Goal: Transaction & Acquisition: Purchase product/service

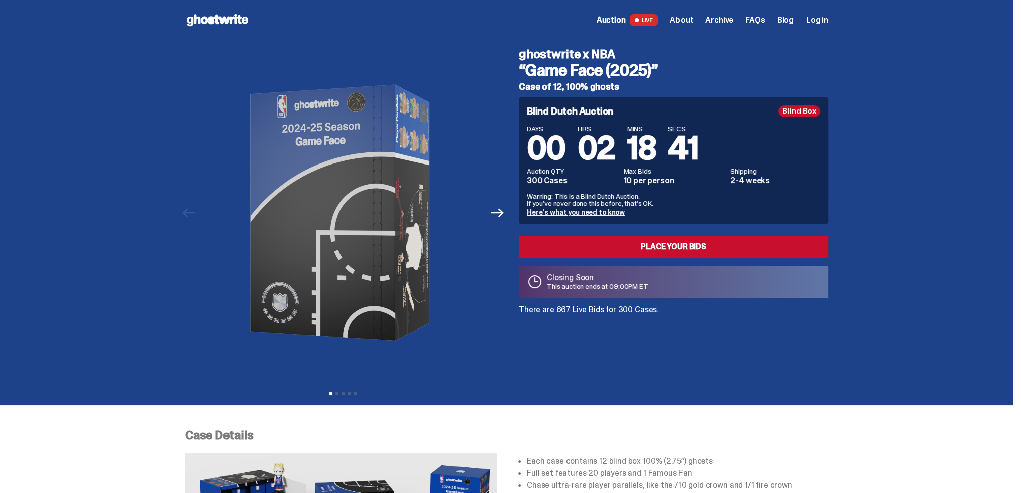
click at [821, 22] on span "Log in" at bounding box center [817, 20] width 22 height 8
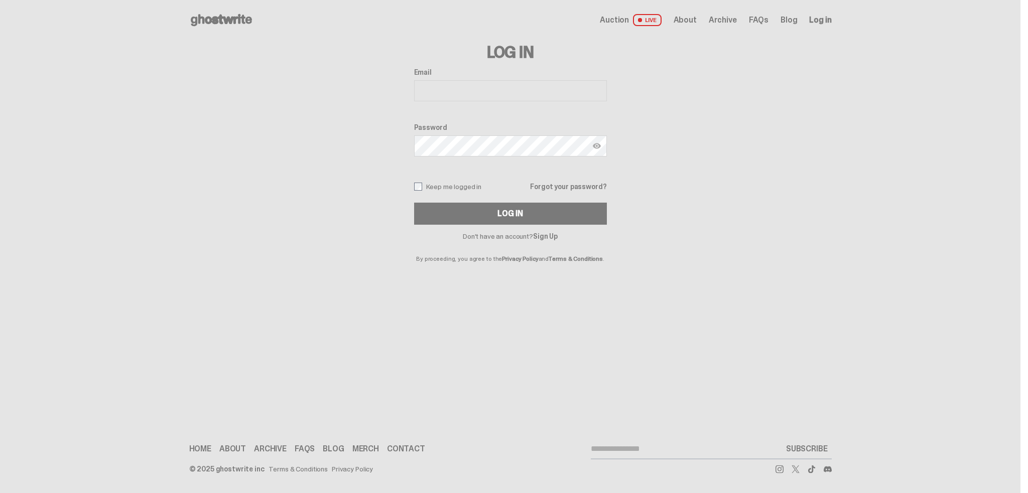
click at [489, 96] on input "Email" at bounding box center [510, 90] width 193 height 21
click at [482, 90] on input "Email" at bounding box center [510, 90] width 193 height 21
type input "**********"
click at [414, 203] on button "Log In" at bounding box center [510, 214] width 193 height 22
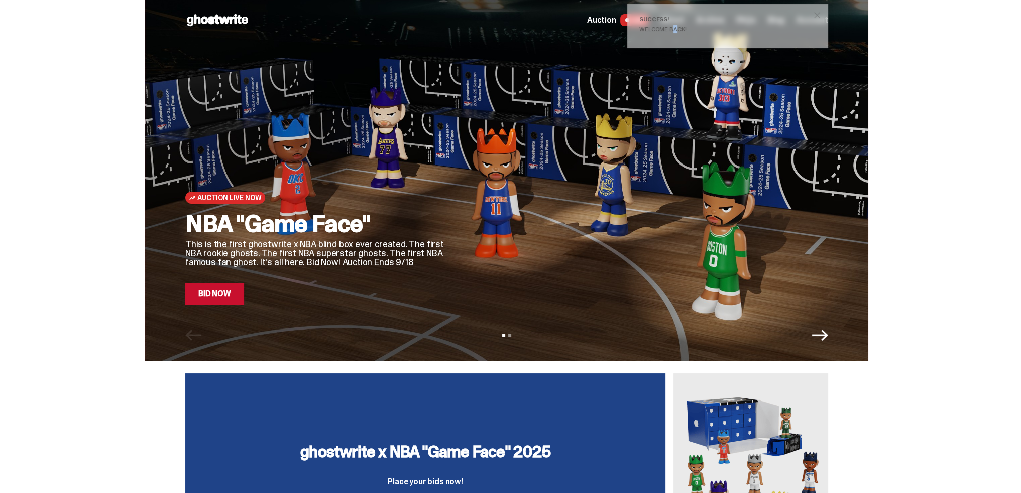
click at [675, 30] on div "Welcome back!" at bounding box center [723, 29] width 169 height 6
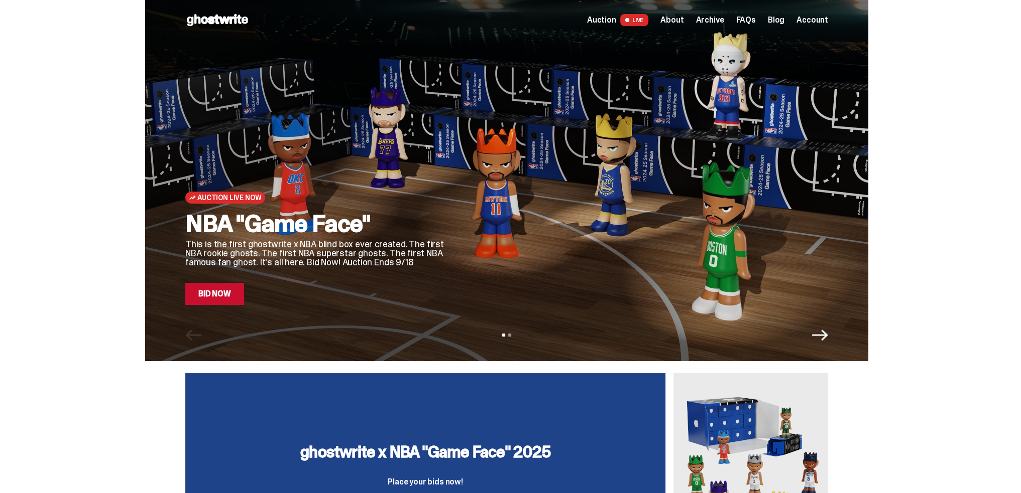
click at [811, 20] on span "Account" at bounding box center [812, 20] width 32 height 8
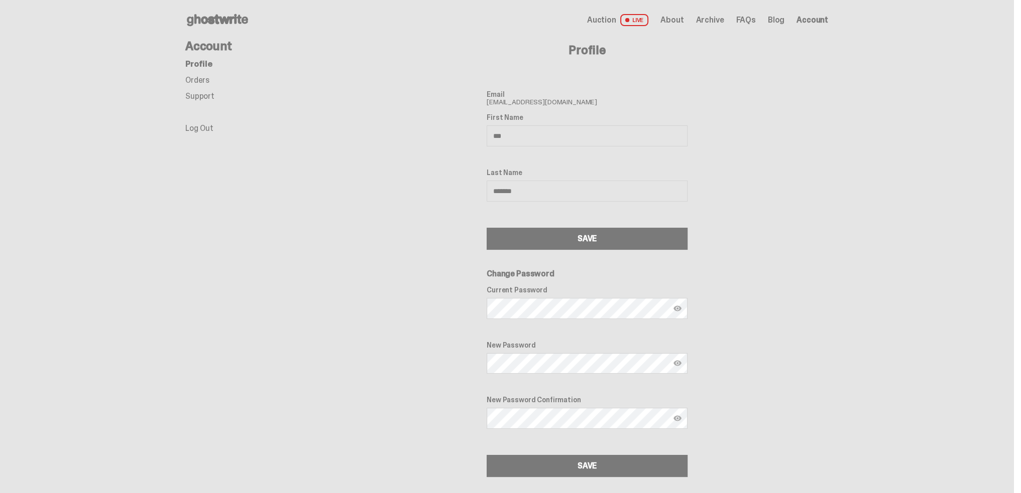
click at [195, 78] on link "Orders" at bounding box center [197, 80] width 24 height 11
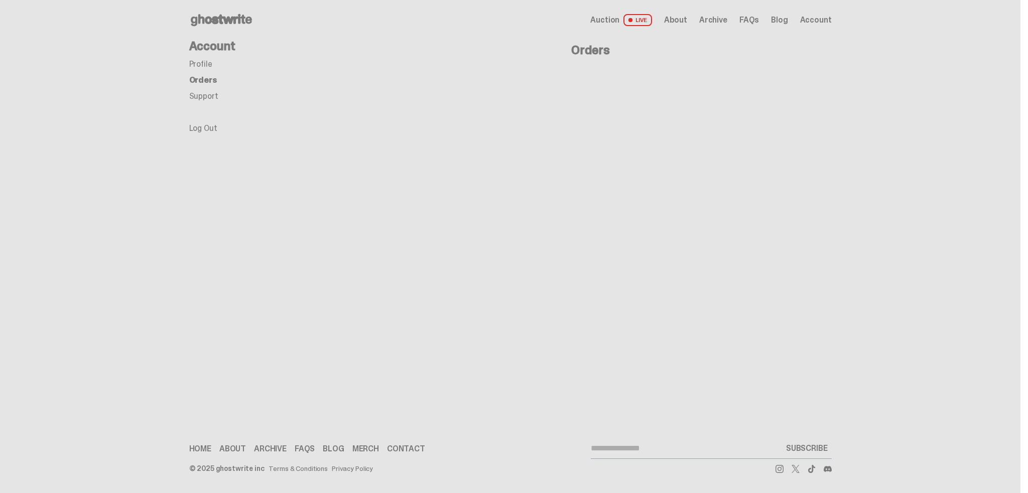
click at [207, 78] on link "Orders" at bounding box center [203, 80] width 28 height 11
click at [618, 22] on span "Auction" at bounding box center [604, 20] width 29 height 8
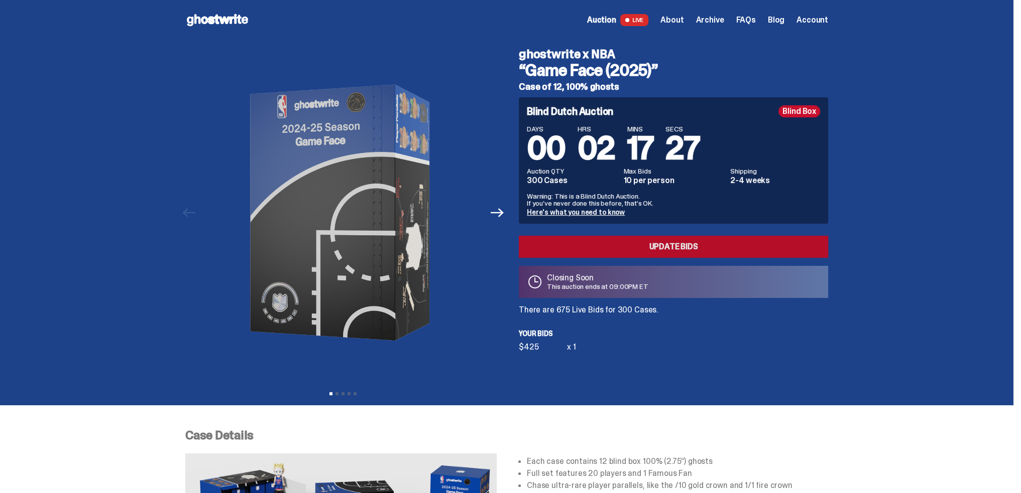
click at [703, 250] on link "Update Bids" at bounding box center [673, 247] width 309 height 22
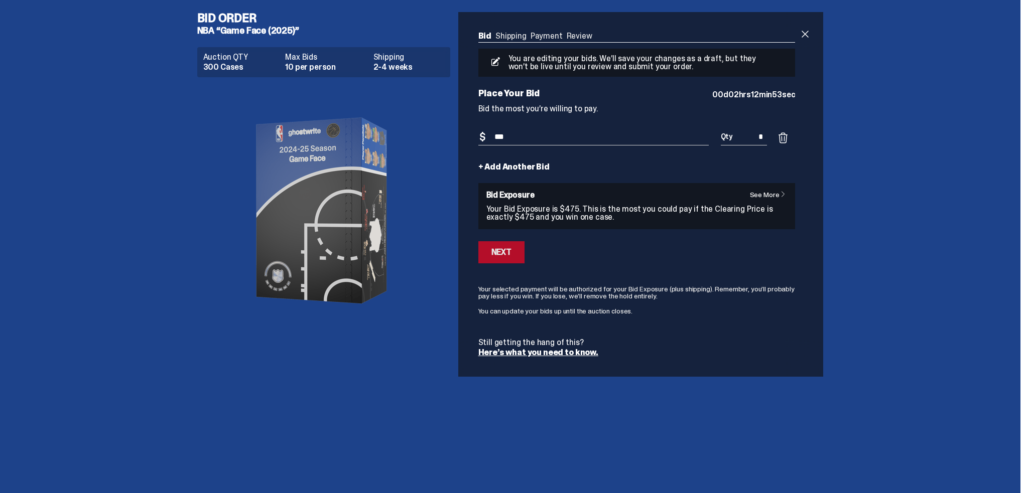
type input "***"
click at [506, 250] on div "Next" at bounding box center [501, 252] width 20 height 8
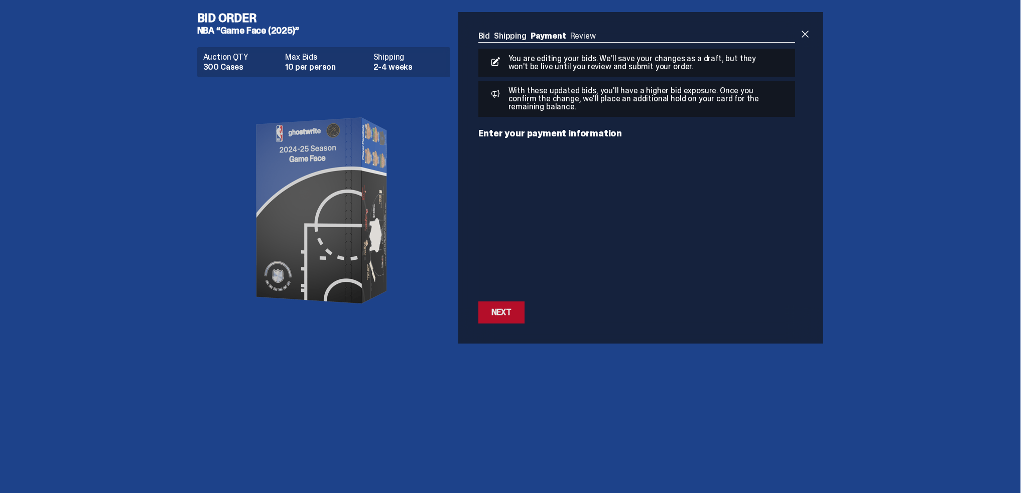
click at [496, 314] on div "Next" at bounding box center [501, 313] width 20 height 8
click at [502, 313] on div "Next" at bounding box center [501, 313] width 20 height 8
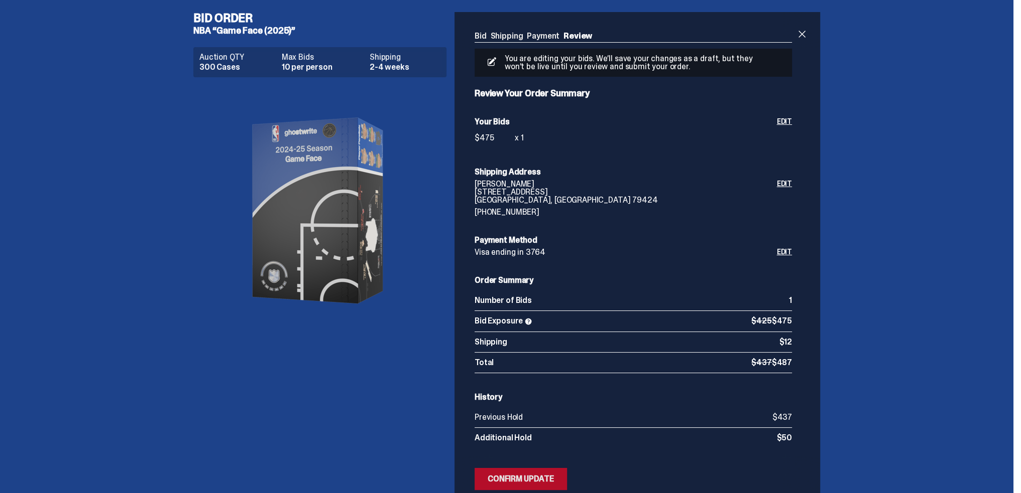
click at [524, 478] on div "Confirm Update" at bounding box center [520, 479] width 66 height 8
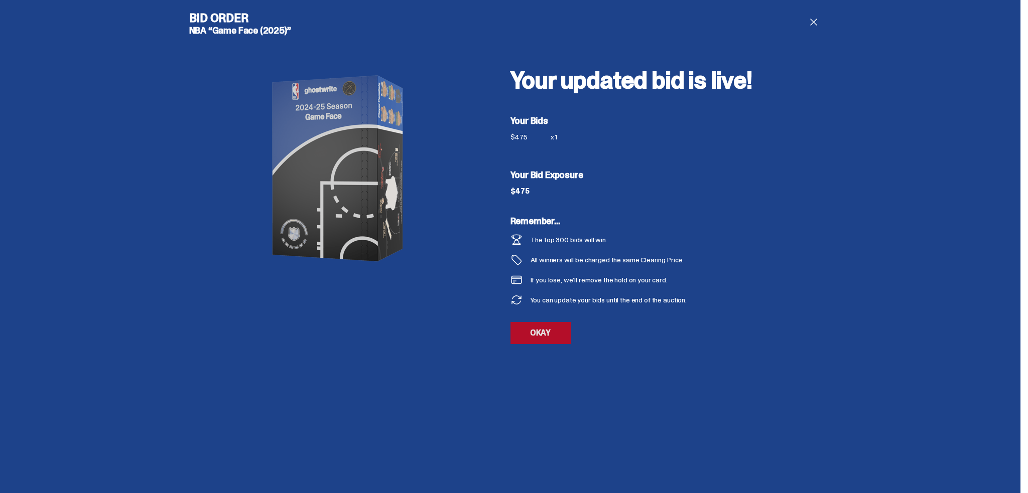
click at [535, 336] on link "OKAY" at bounding box center [541, 333] width 60 height 22
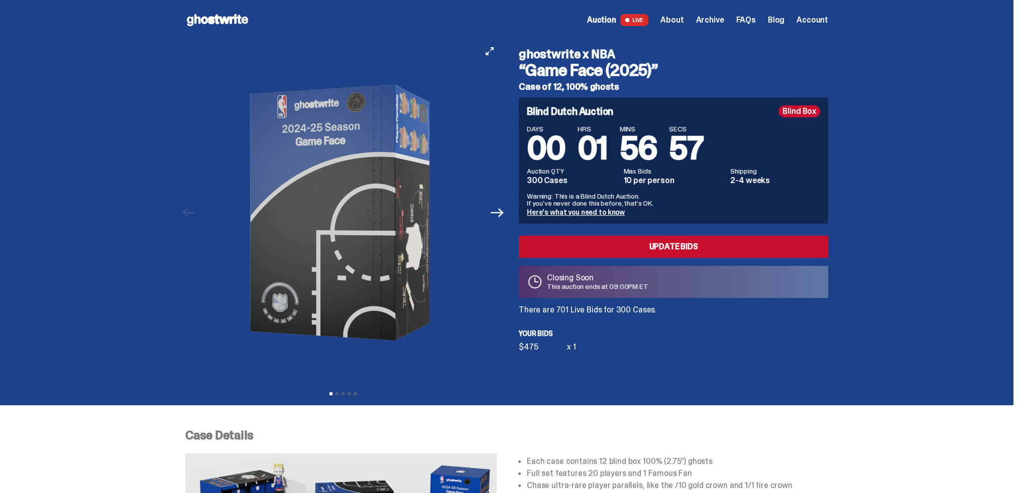
scroll to position [50, 0]
